Goal: Navigation & Orientation: Go to known website

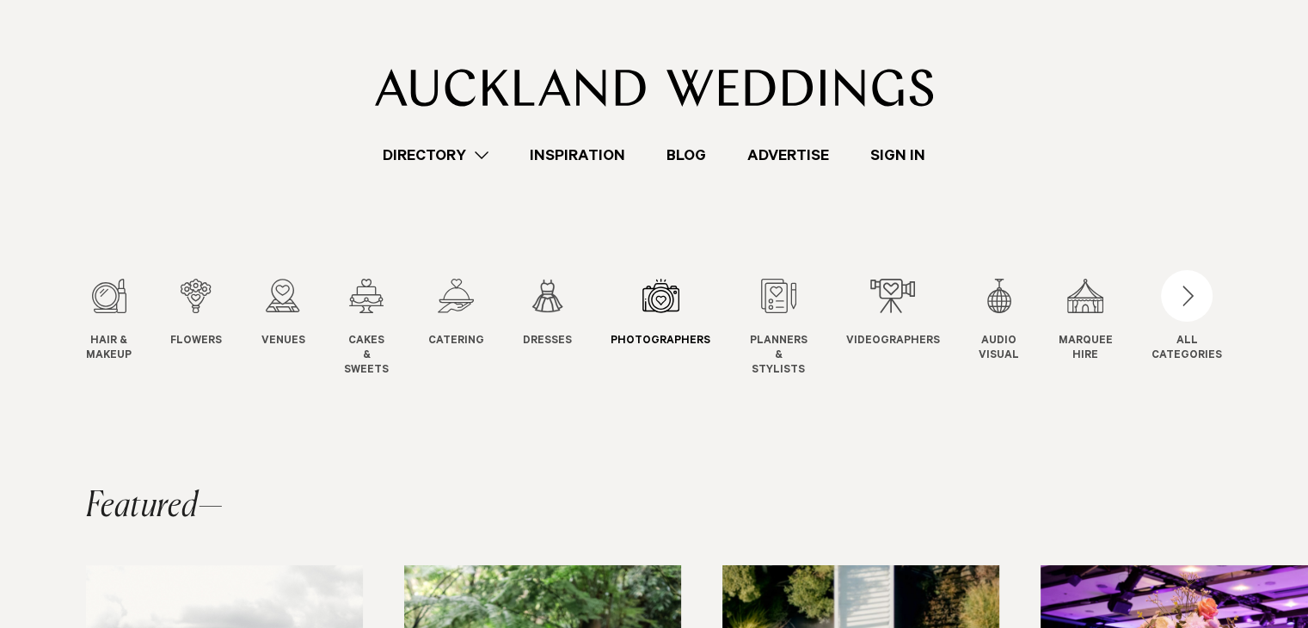
click at [681, 320] on link "Photographers Photo" at bounding box center [660, 314] width 100 height 70
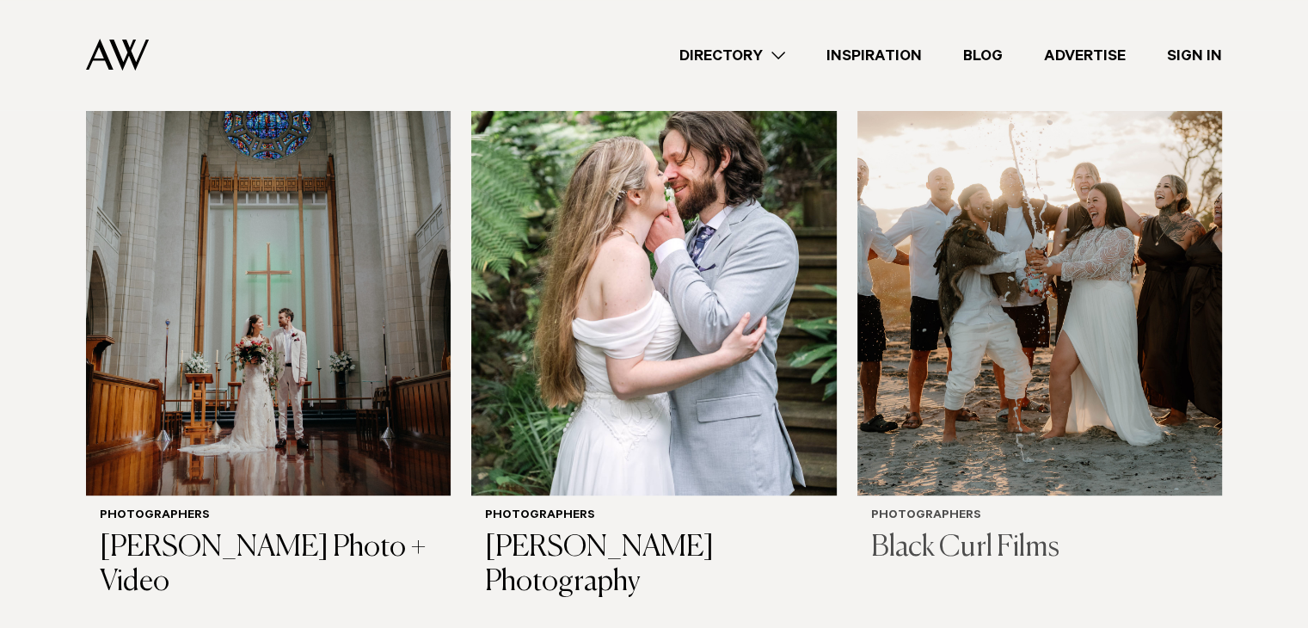
scroll to position [684, 0]
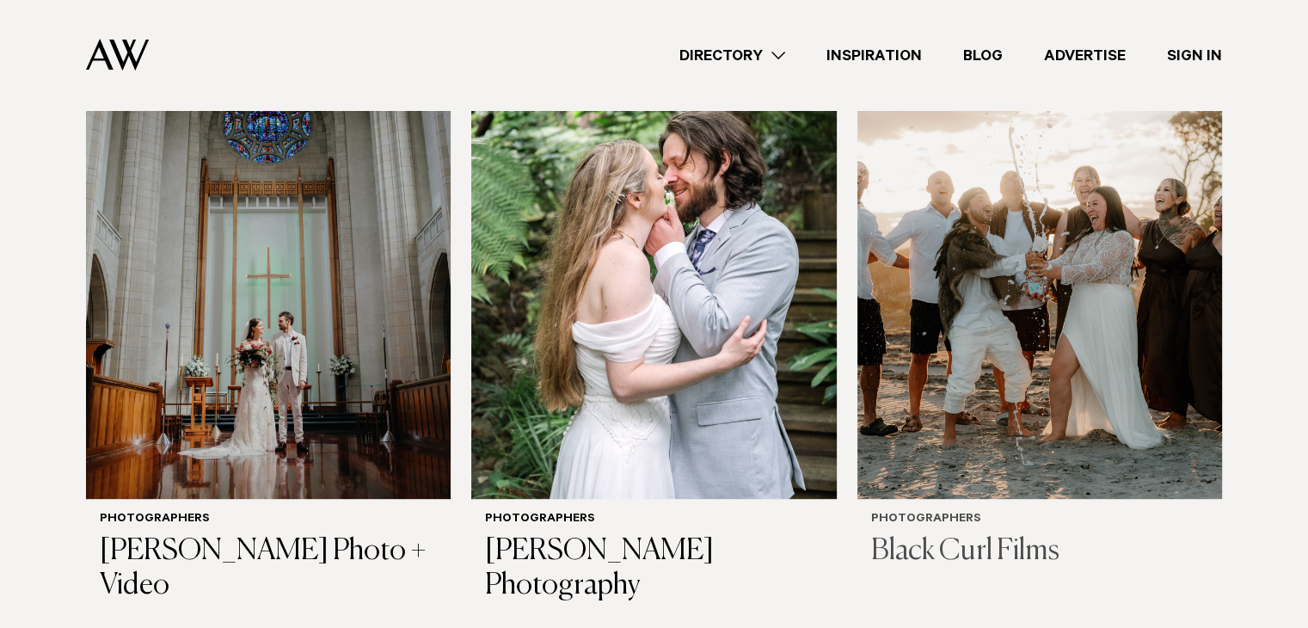
click at [965, 512] on h6 "Photographers" at bounding box center [1039, 519] width 337 height 15
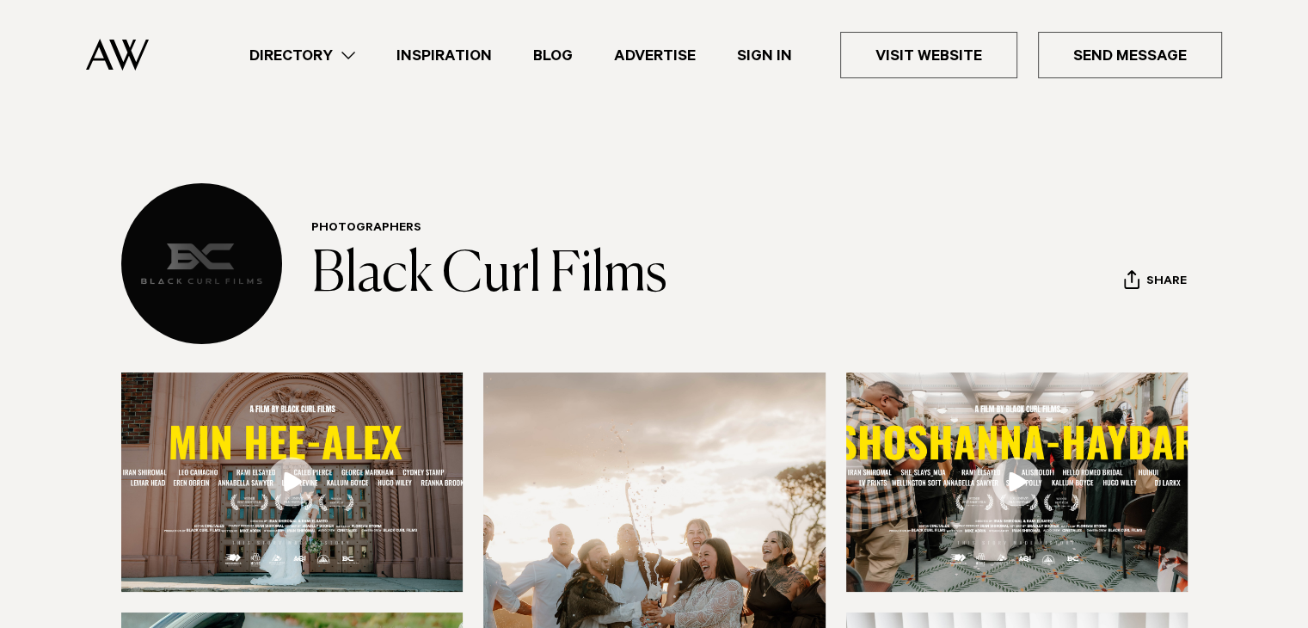
scroll to position [226, 0]
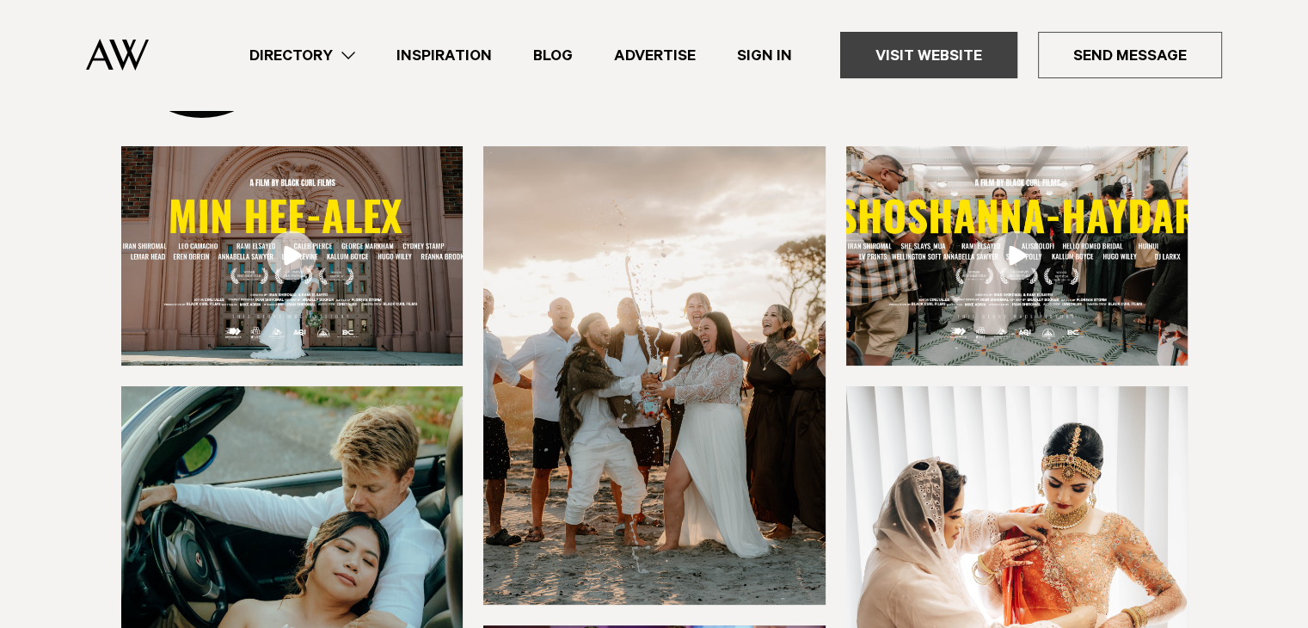
click at [937, 46] on link "Visit Website" at bounding box center [928, 55] width 177 height 46
